Goal: Check status: Check status

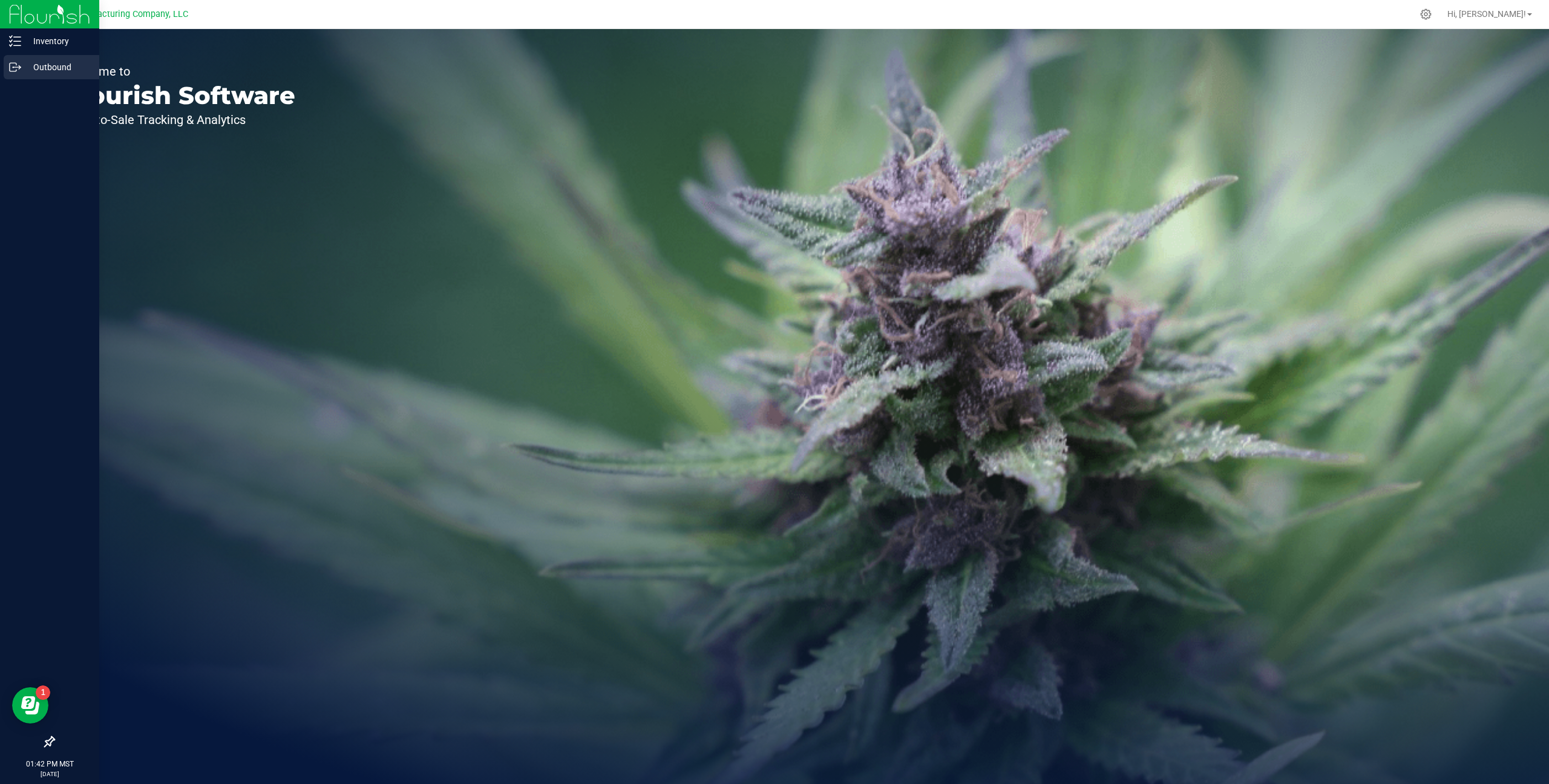
click at [42, 66] on p "Outbound" at bounding box center [57, 67] width 73 height 15
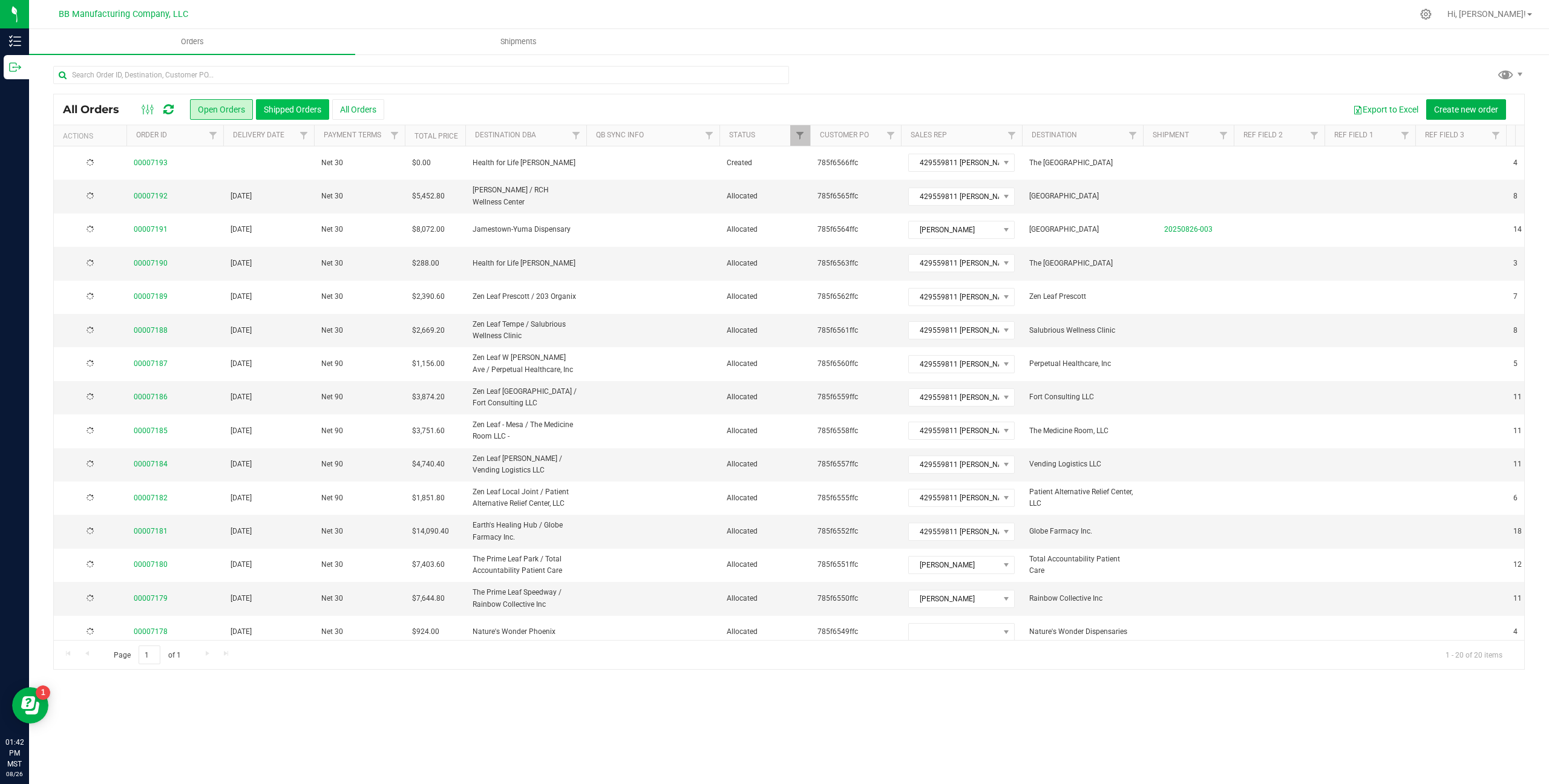
click at [283, 104] on button "Shipped Orders" at bounding box center [292, 110] width 74 height 21
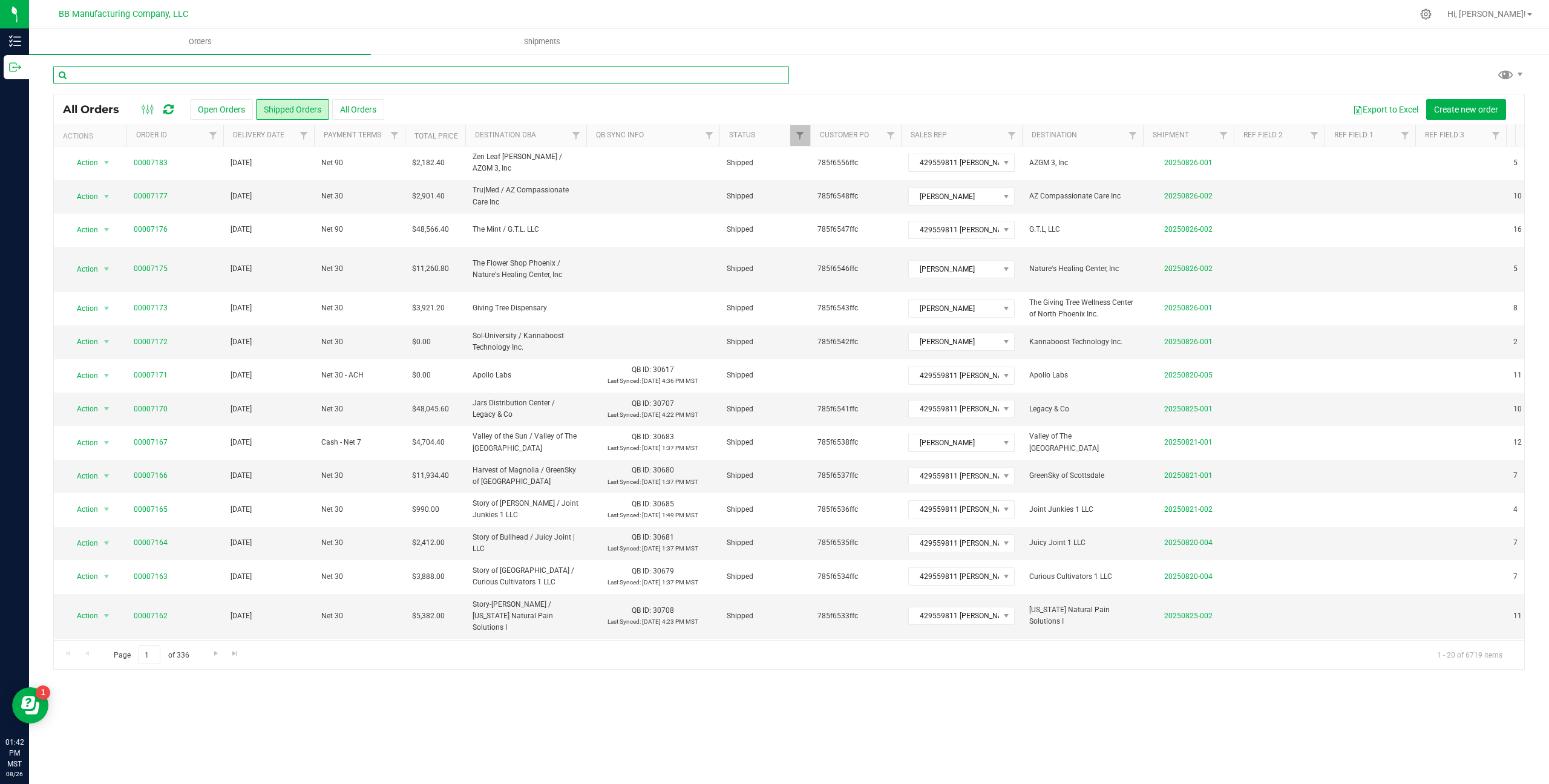
click at [274, 72] on input "text" at bounding box center [421, 74] width 736 height 18
paste input "phoenix cannabis co"
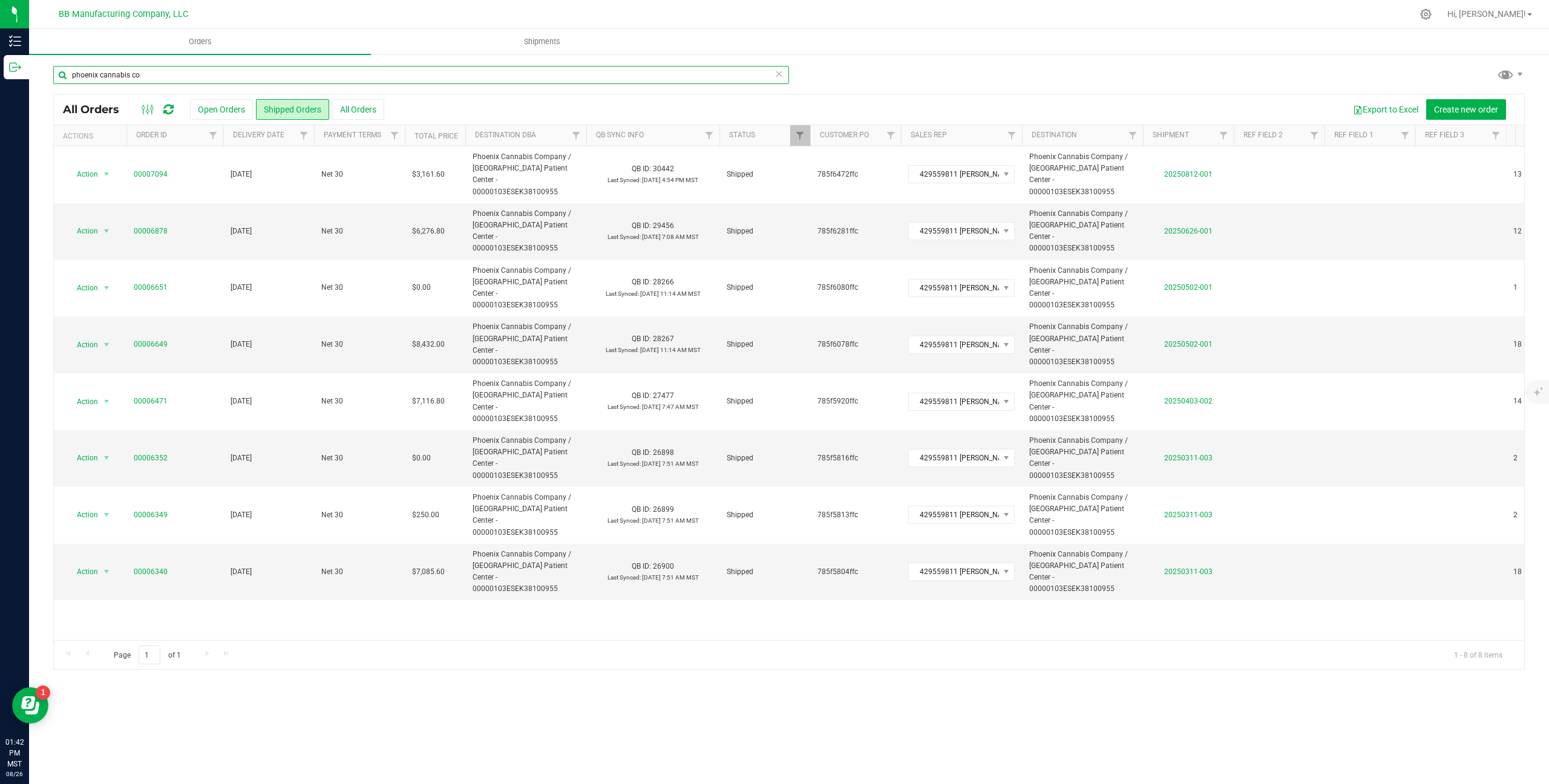
type input "phoenix cannabis co"
